Goal: Transaction & Acquisition: Purchase product/service

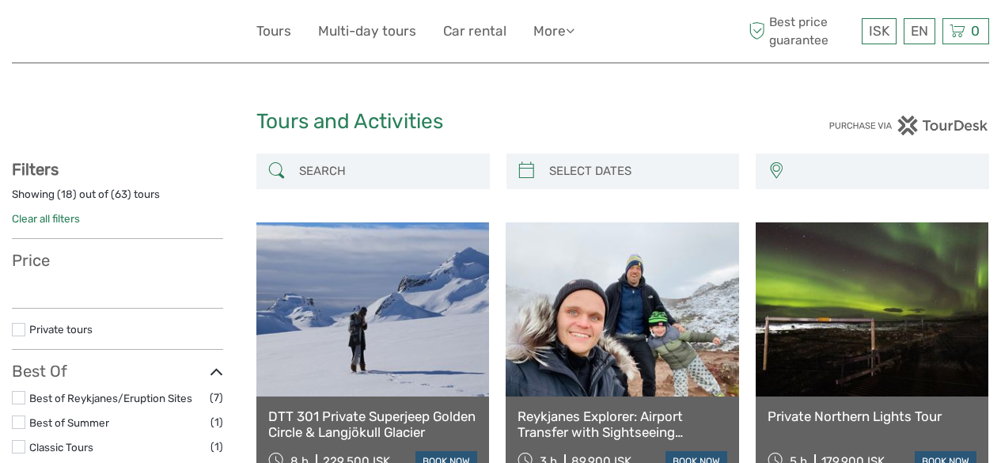
select select
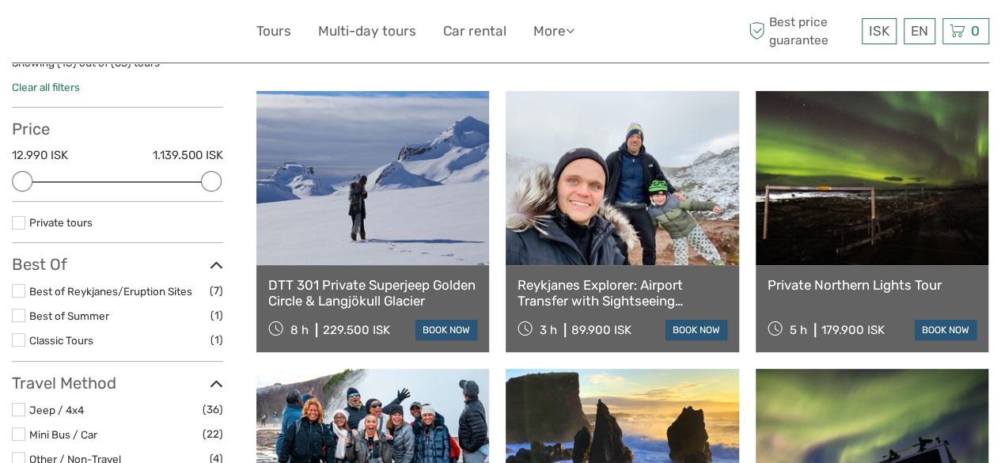
click at [423, 307] on link "DTT 301 Private Superjeep Golden Circle & Langjökull Glacier" at bounding box center [372, 293] width 209 height 32
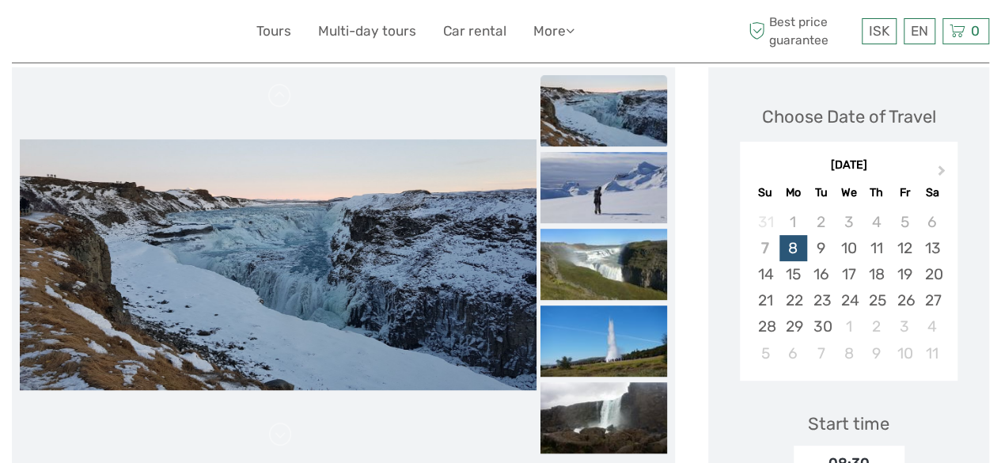
scroll to position [200, 0]
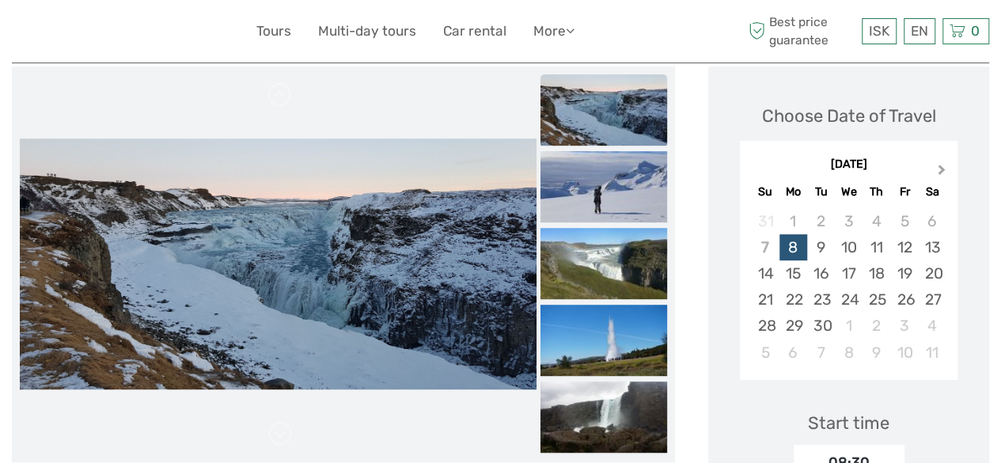
click at [943, 171] on button "Next Month" at bounding box center [943, 173] width 25 height 25
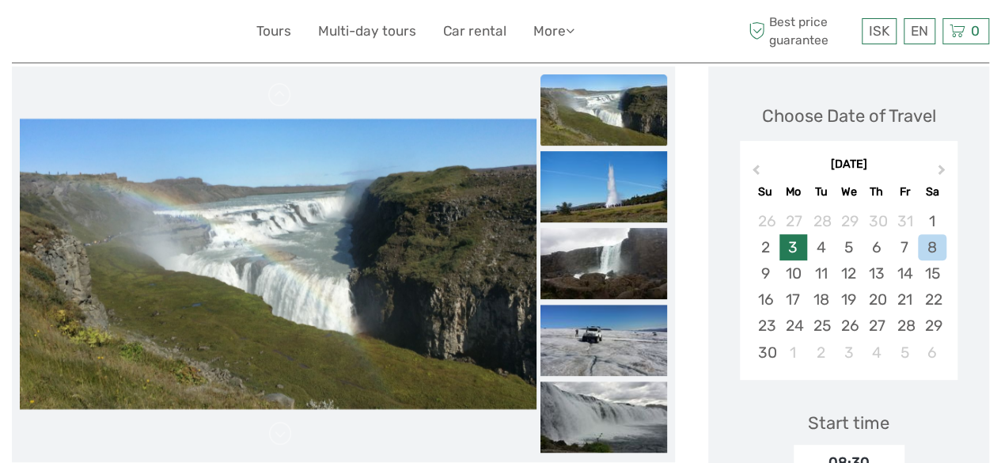
click at [787, 252] on div "3" at bounding box center [794, 247] width 28 height 26
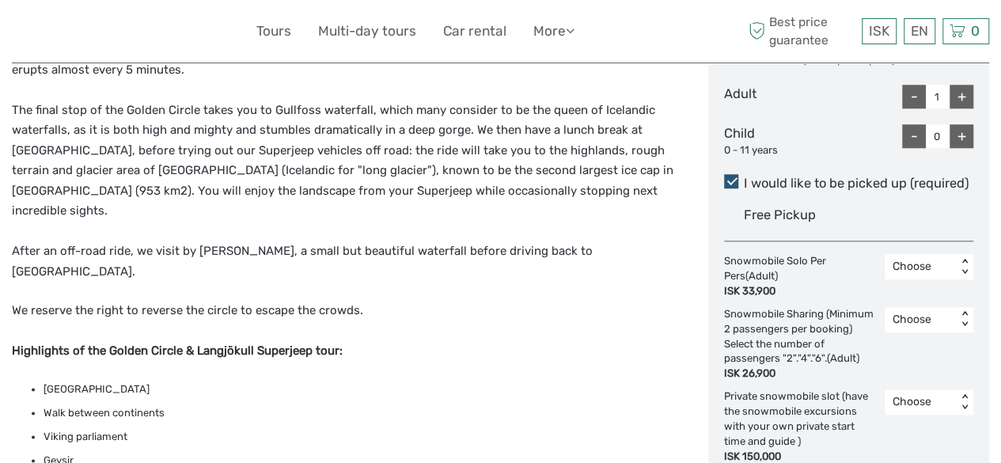
scroll to position [759, 0]
click at [958, 99] on div "+" at bounding box center [962, 96] width 24 height 24
type input "2"
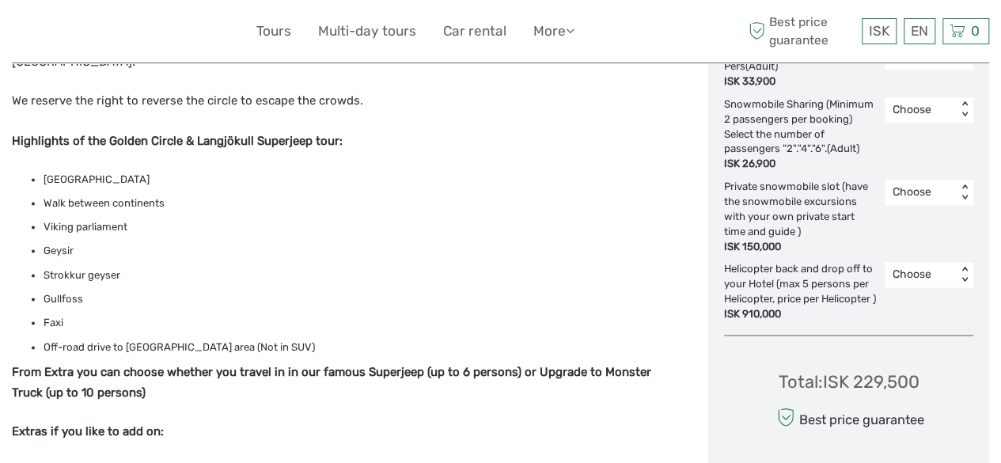
scroll to position [970, 0]
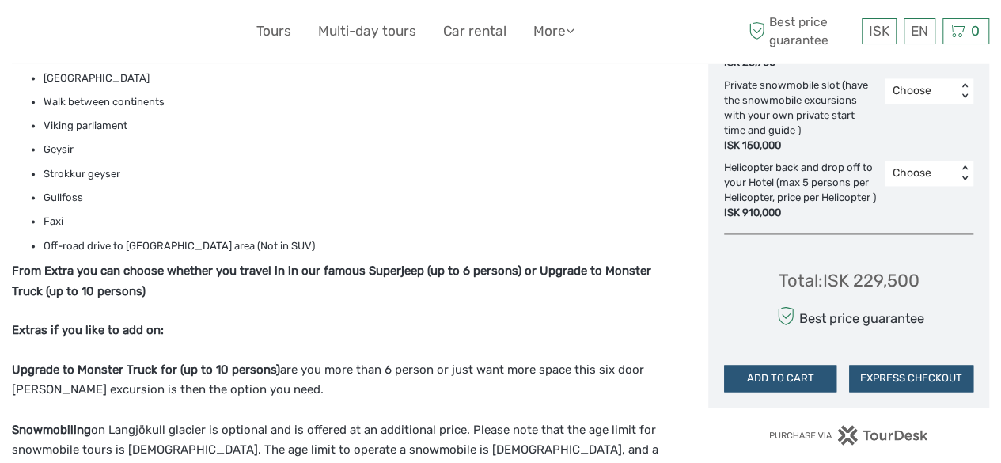
scroll to position [1070, 0]
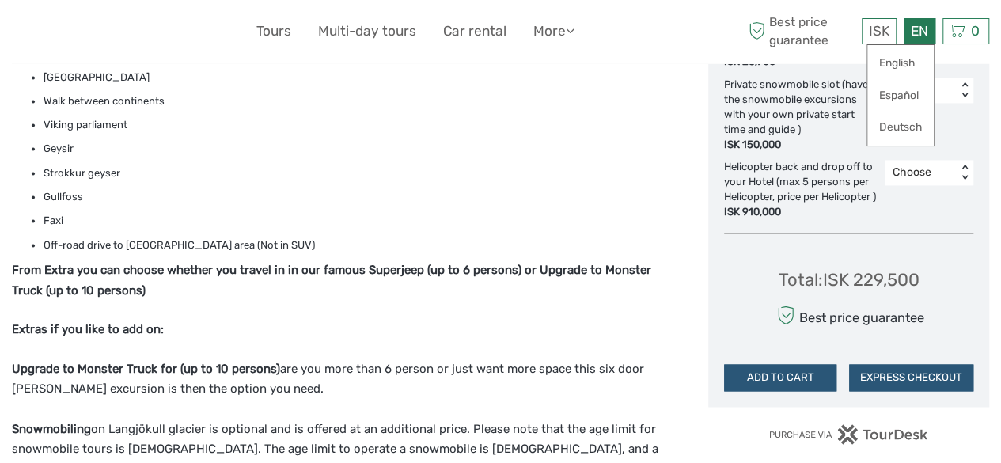
click at [922, 31] on div "EN English Español Deutsch" at bounding box center [920, 31] width 32 height 26
click at [907, 63] on link "English" at bounding box center [900, 63] width 66 height 28
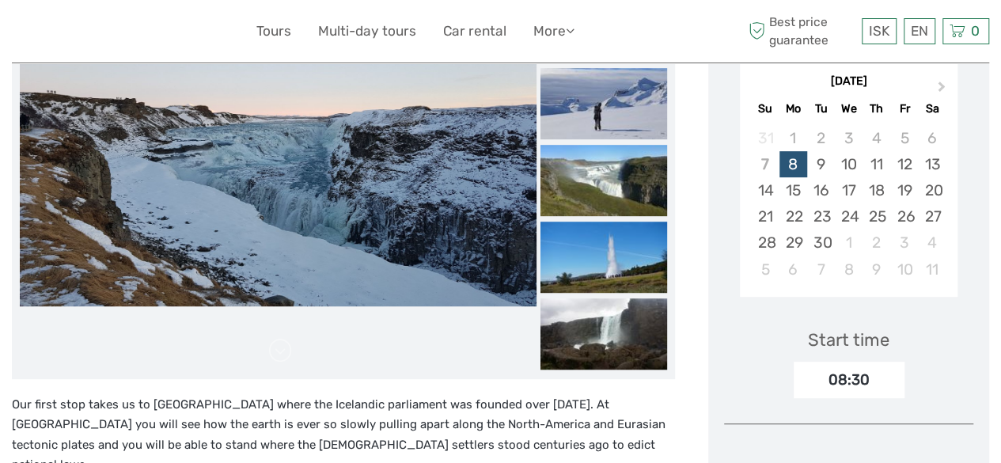
scroll to position [283, 0]
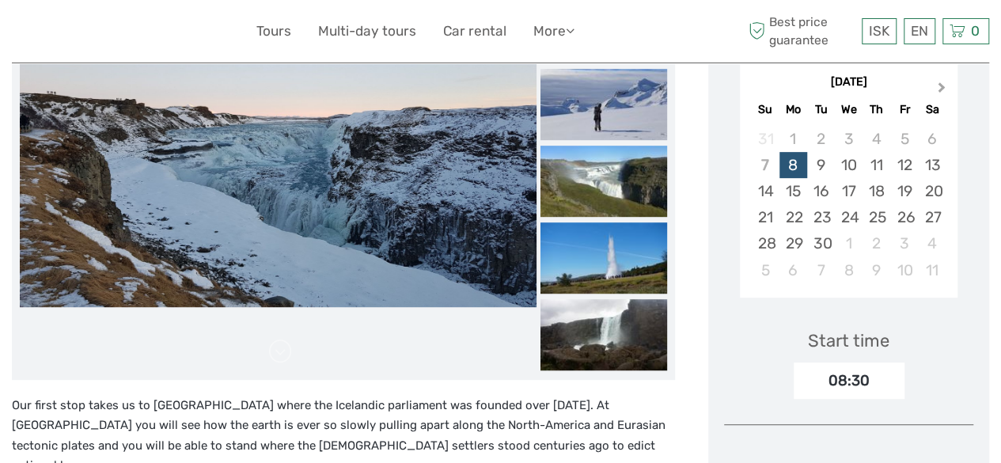
click at [945, 90] on button "Next Month" at bounding box center [943, 90] width 25 height 25
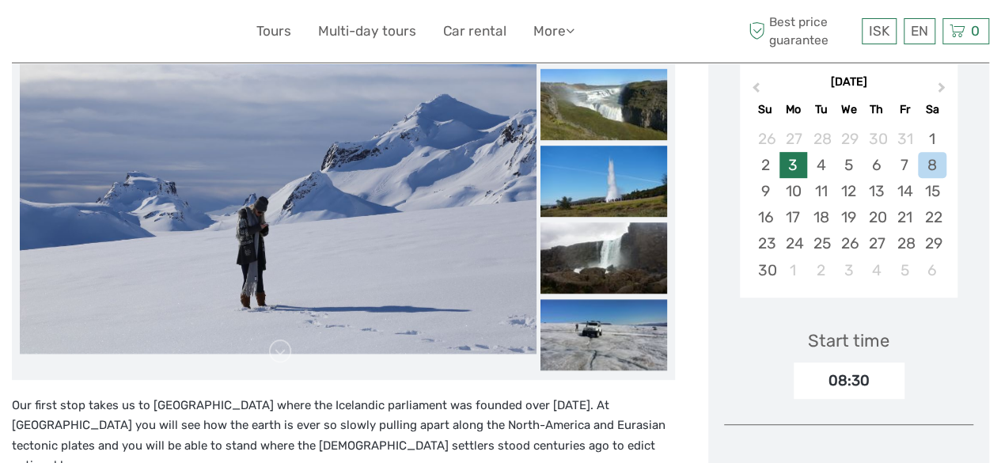
click at [788, 168] on div "3" at bounding box center [794, 165] width 28 height 26
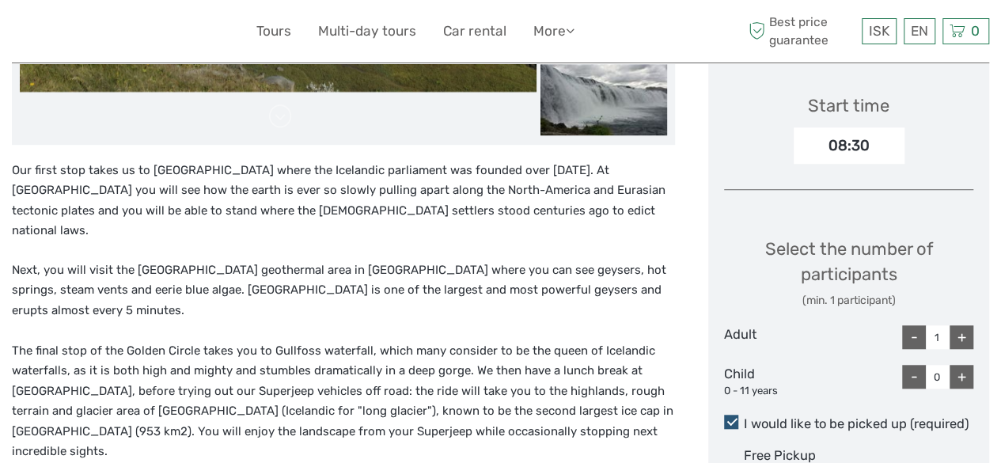
scroll to position [518, 0]
click at [966, 336] on div "+" at bounding box center [962, 336] width 24 height 24
type input "2"
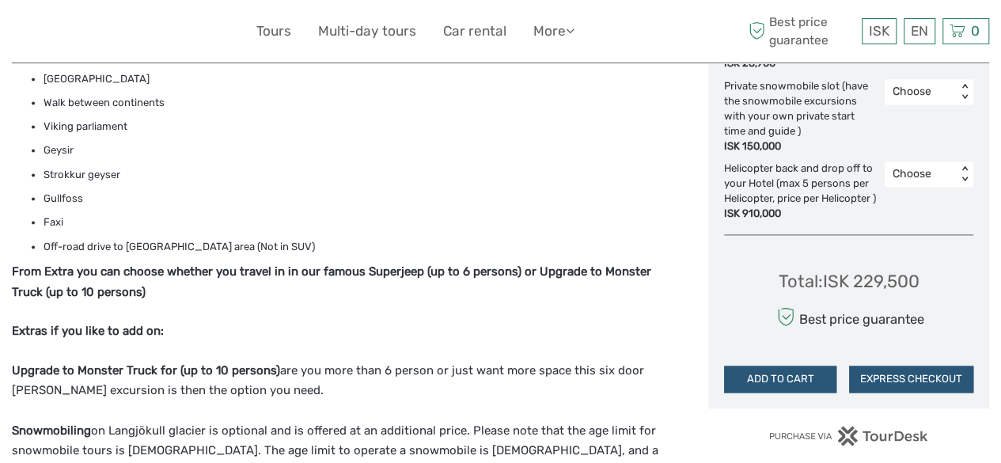
scroll to position [1072, 0]
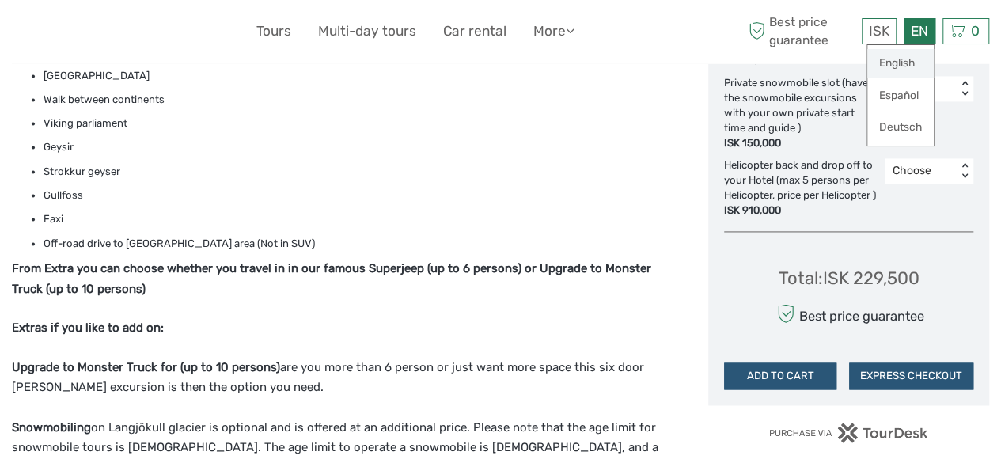
click at [903, 63] on link "English" at bounding box center [900, 63] width 66 height 28
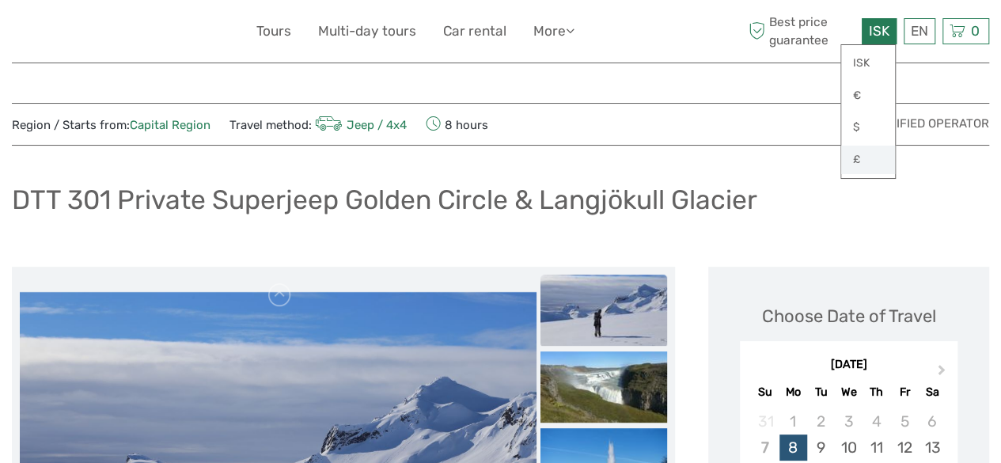
click at [863, 165] on link "£" at bounding box center [868, 160] width 54 height 28
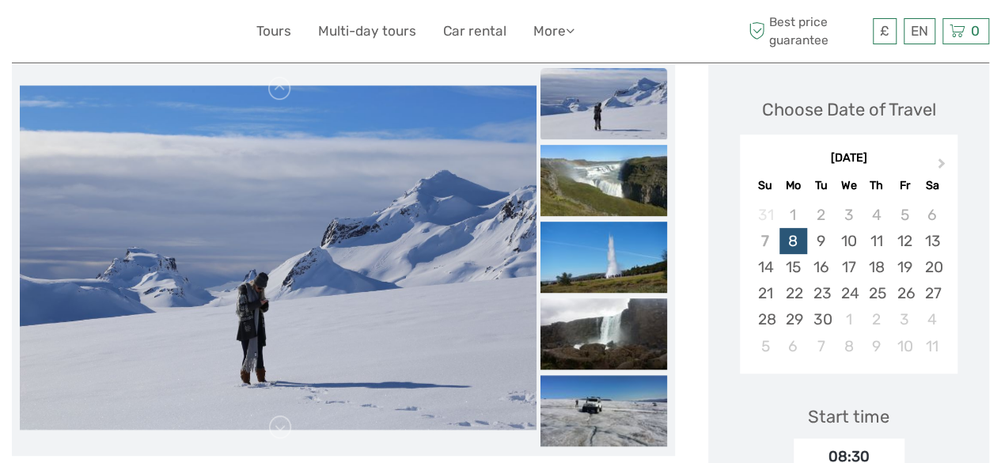
scroll to position [204, 0]
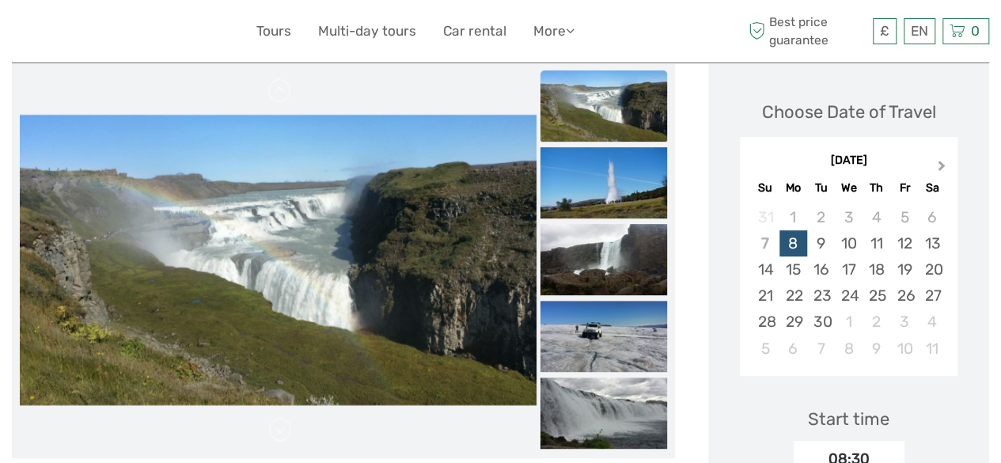
click at [942, 165] on span "Next Month" at bounding box center [942, 168] width 0 height 23
click at [801, 244] on div "3" at bounding box center [794, 243] width 28 height 26
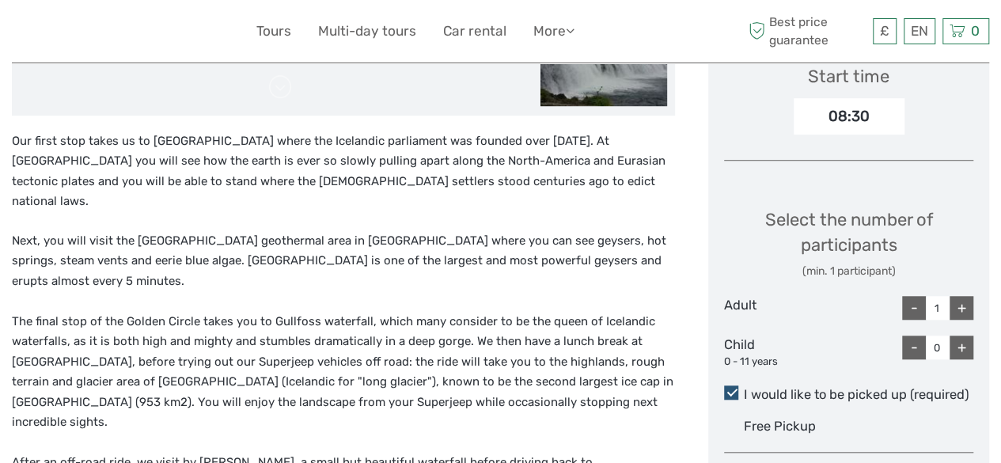
scroll to position [551, 0]
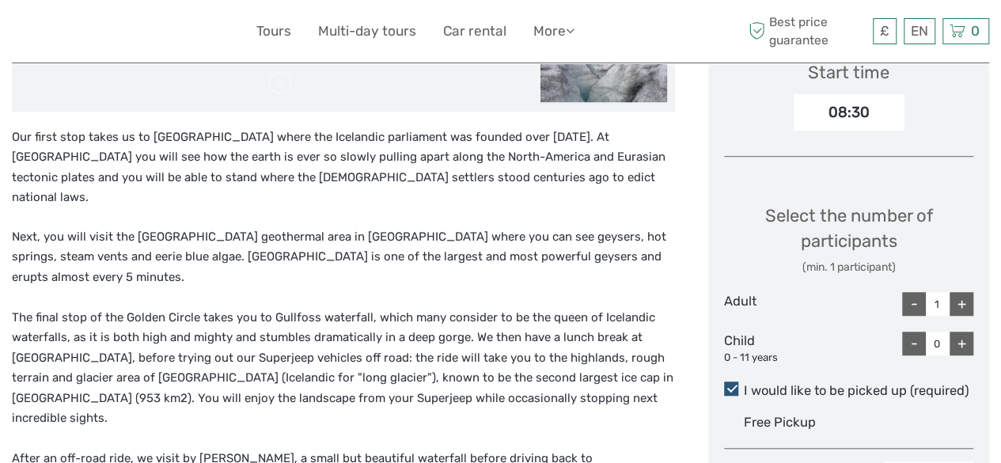
click at [954, 302] on div "+" at bounding box center [962, 304] width 24 height 24
type input "2"
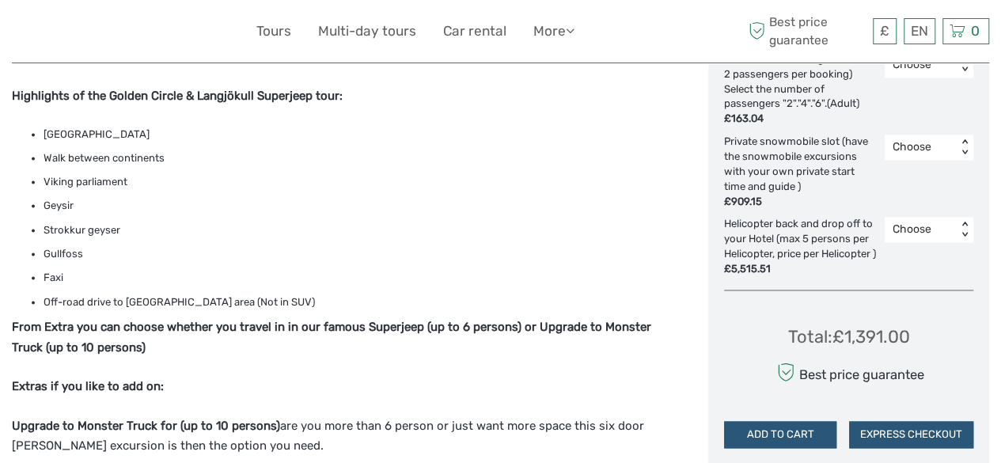
scroll to position [1019, 0]
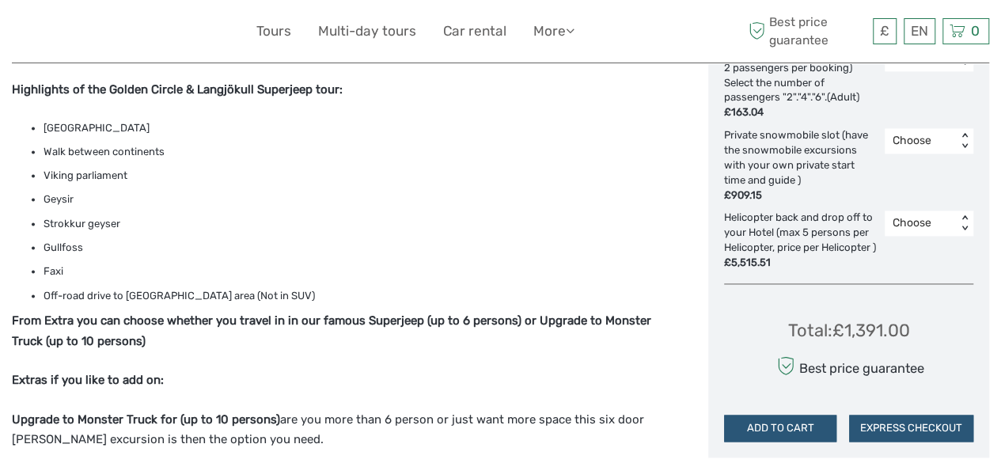
click at [802, 376] on div "Best price guarantee" at bounding box center [848, 366] width 151 height 28
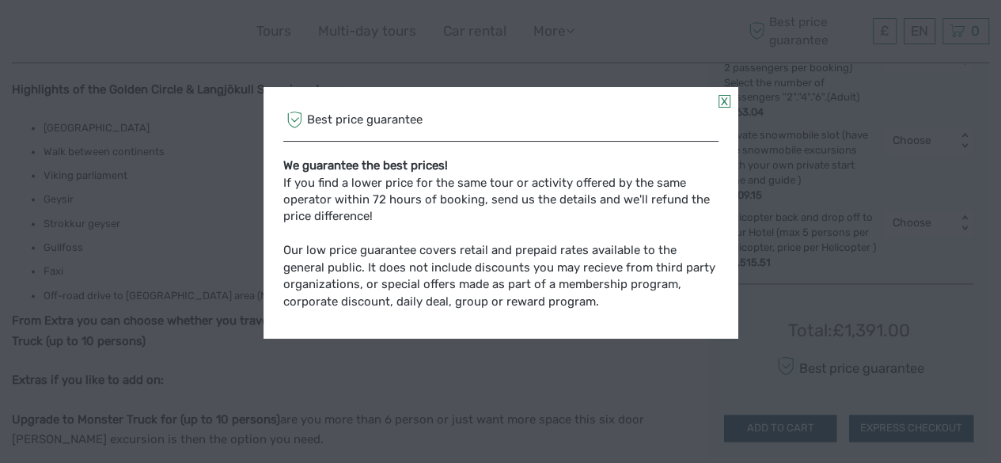
click at [723, 102] on link at bounding box center [725, 101] width 12 height 13
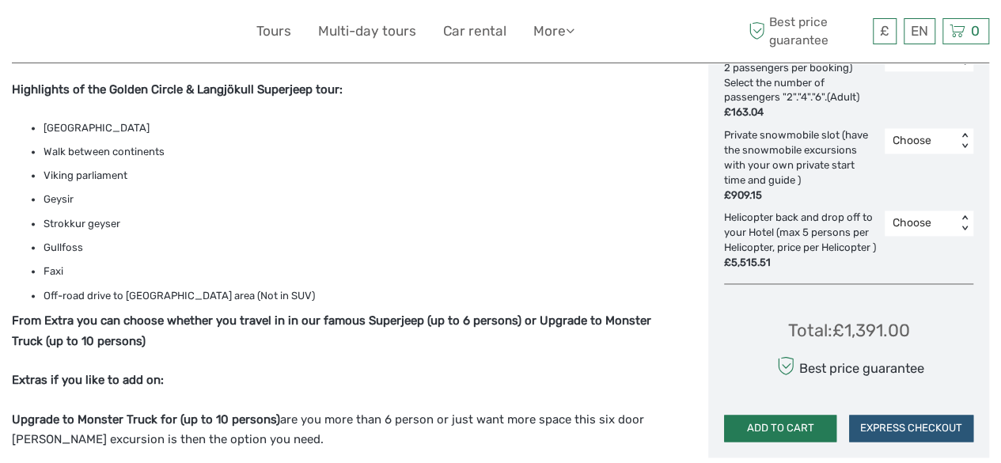
click at [766, 442] on button "ADD TO CART" at bounding box center [780, 428] width 112 height 27
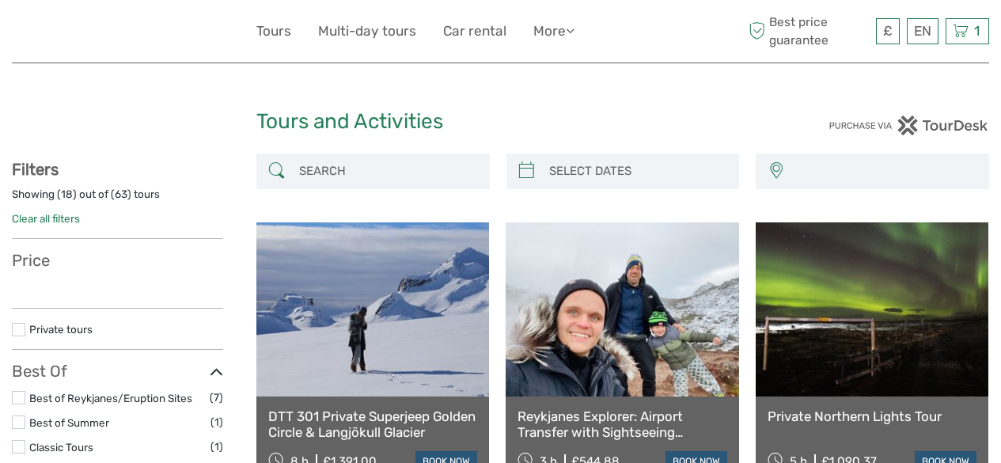
select select
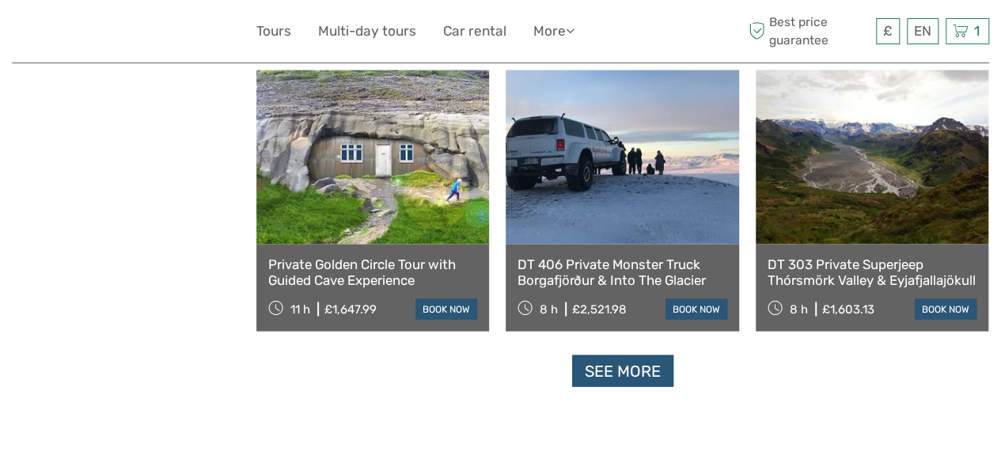
scroll to position [1555, 0]
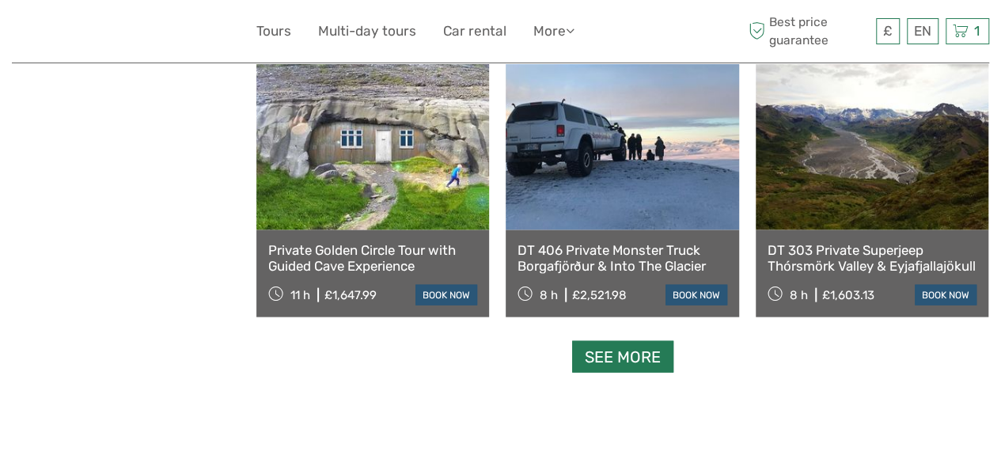
click at [643, 359] on link "See more" at bounding box center [622, 357] width 101 height 32
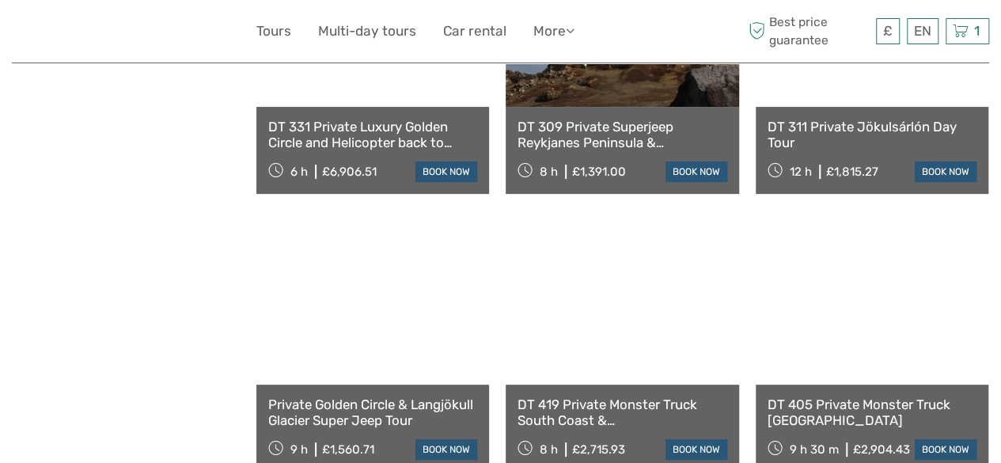
scroll to position [3167, 0]
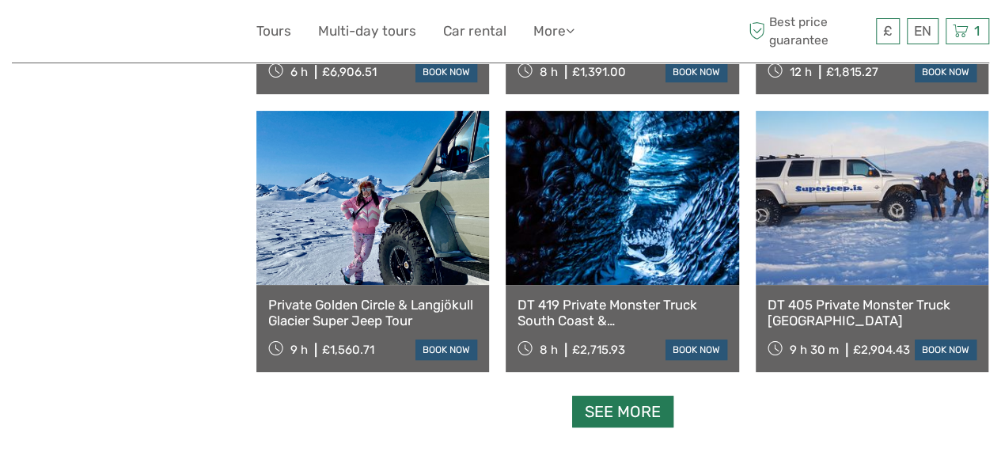
click at [657, 409] on link "See more" at bounding box center [622, 412] width 101 height 32
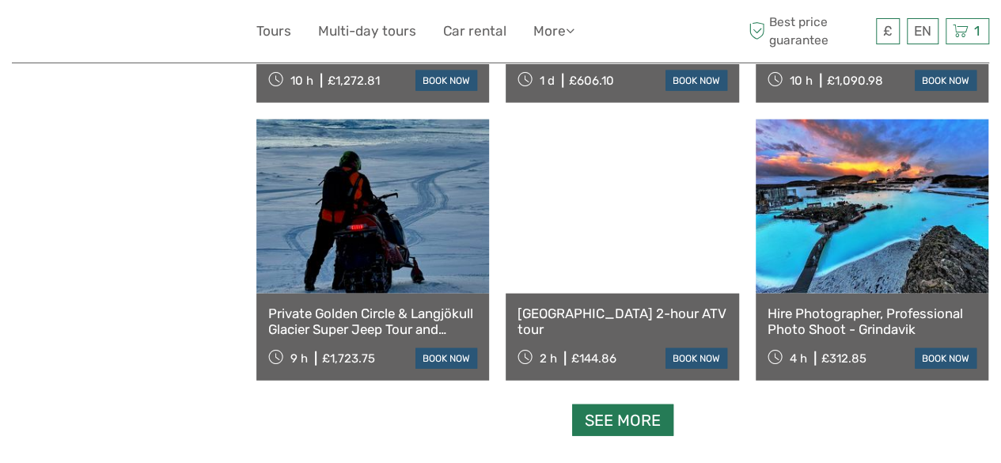
scroll to position [4836, 0]
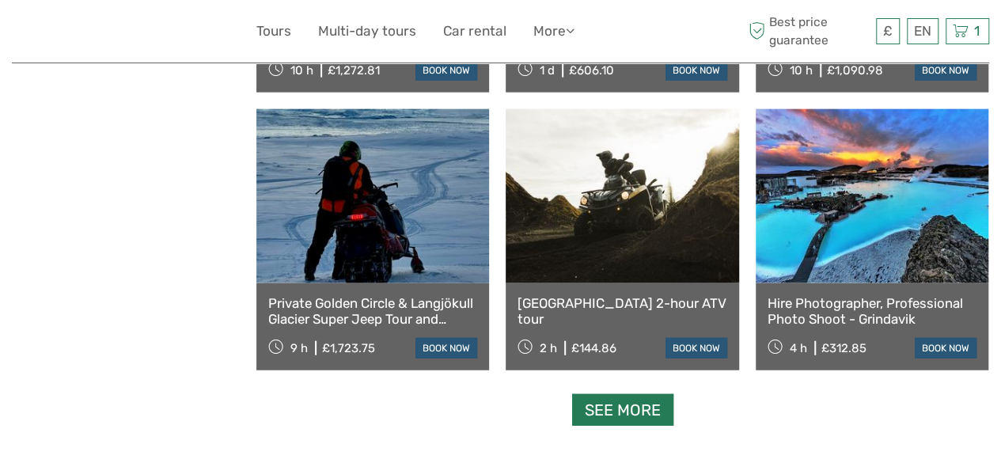
click at [620, 417] on link "See more" at bounding box center [622, 410] width 101 height 32
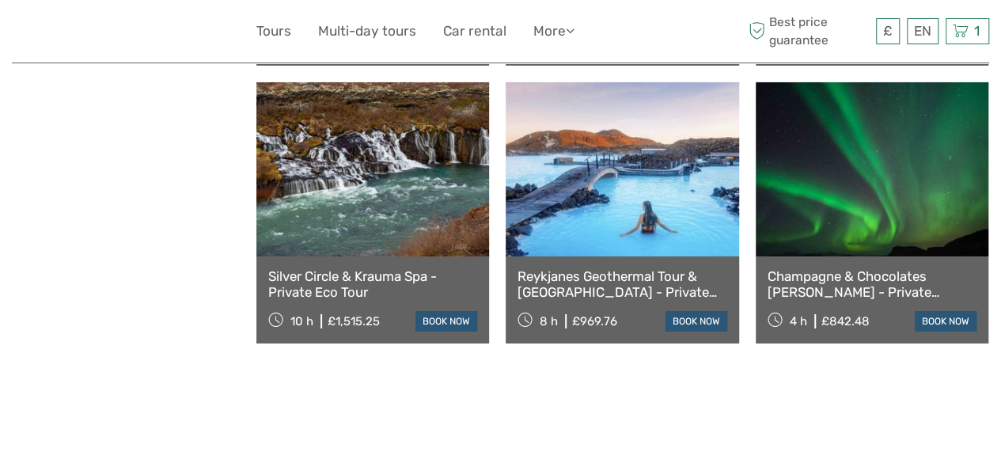
scroll to position [5697, 0]
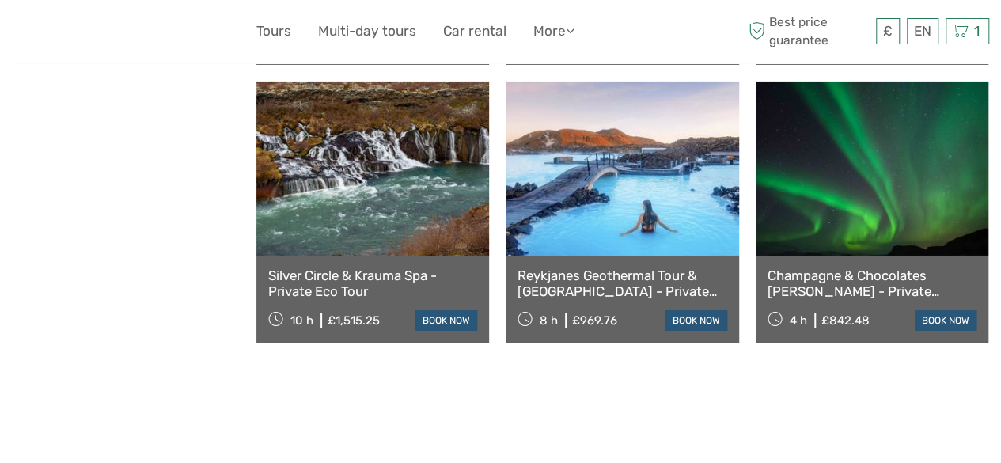
click at [418, 213] on link at bounding box center [372, 169] width 233 height 174
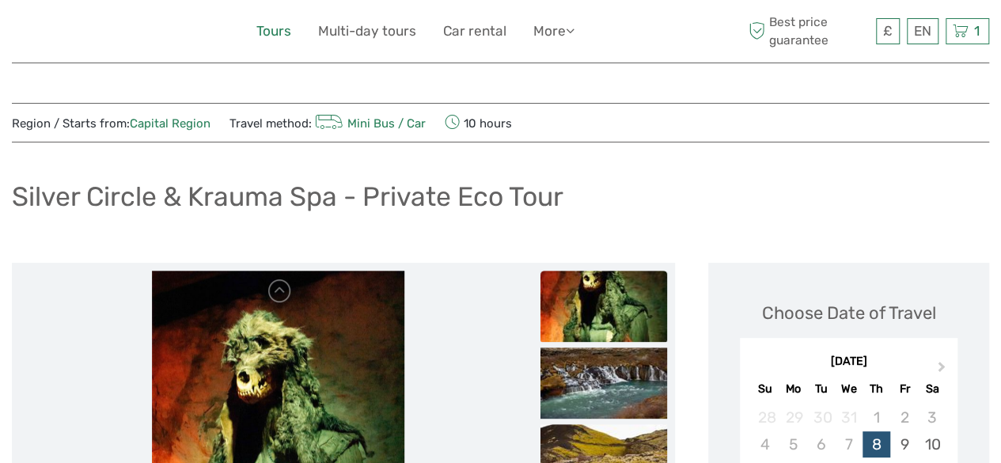
click at [275, 37] on link "Tours" at bounding box center [273, 31] width 35 height 23
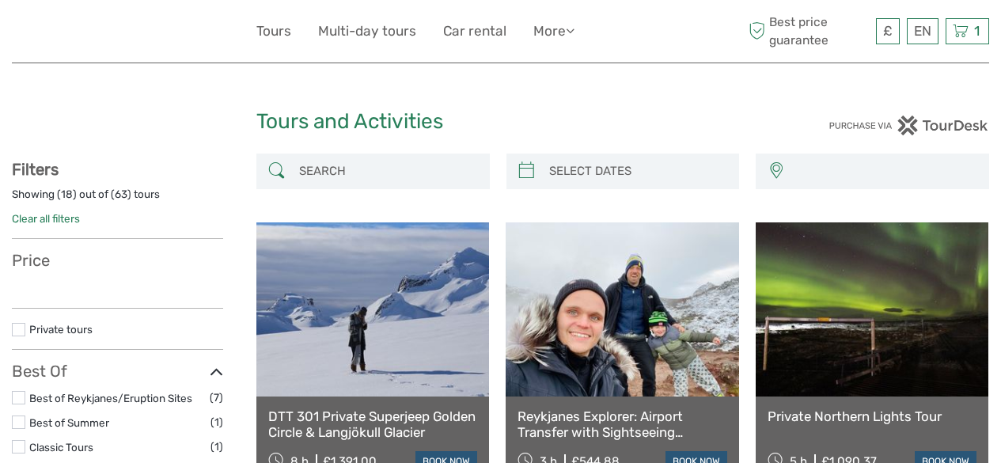
select select
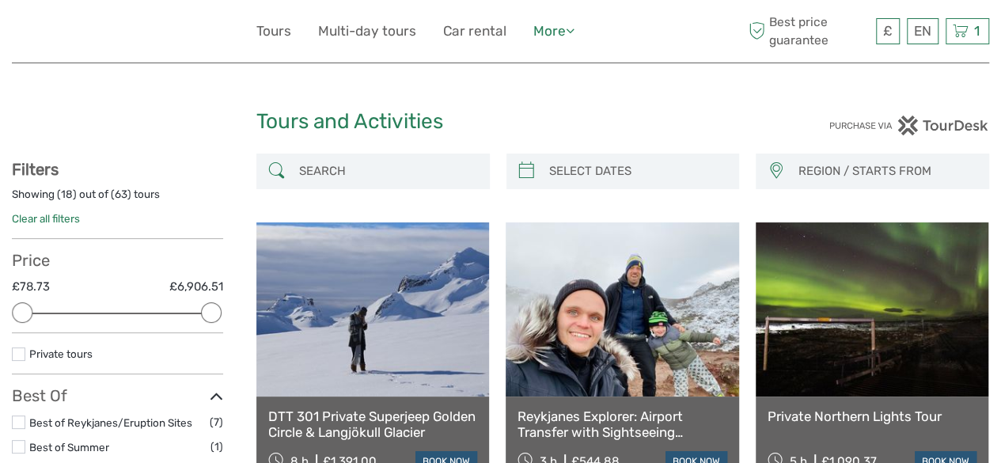
click at [575, 36] on icon at bounding box center [570, 30] width 9 height 13
click at [283, 36] on link "Tours" at bounding box center [273, 31] width 35 height 23
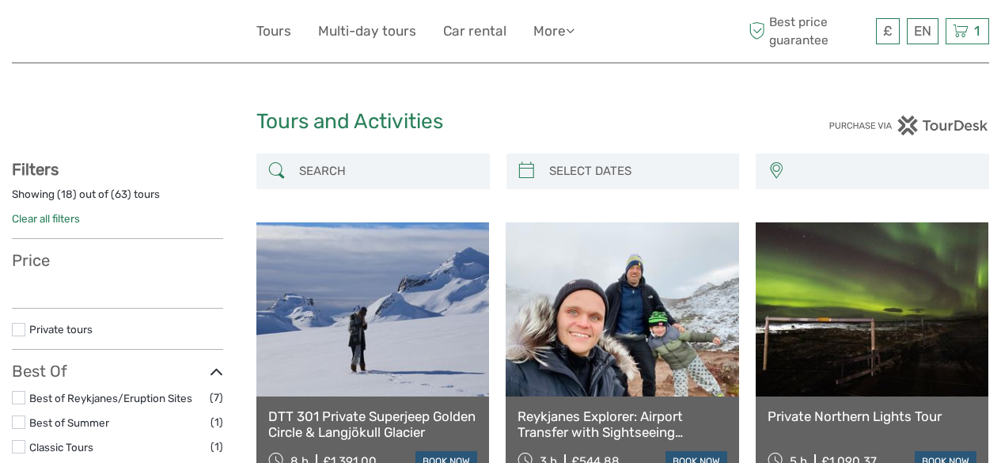
select select
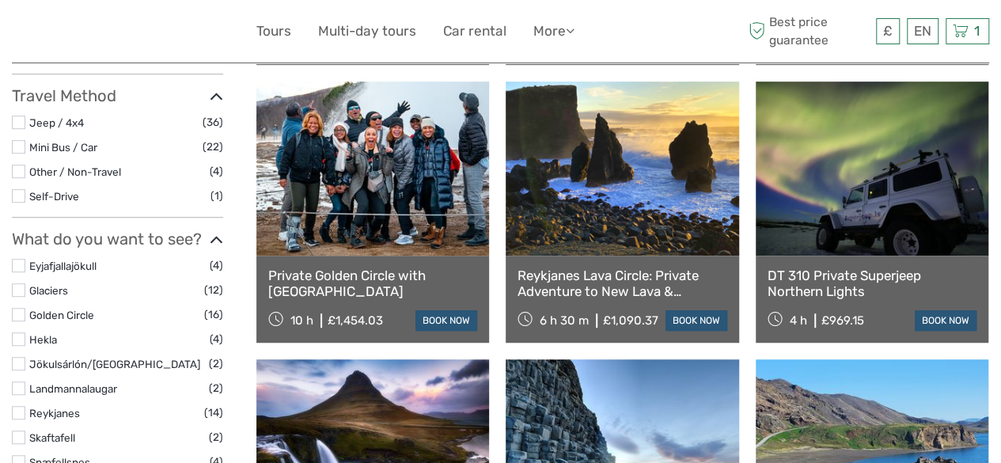
scroll to position [420, 0]
